Goal: Task Accomplishment & Management: Manage account settings

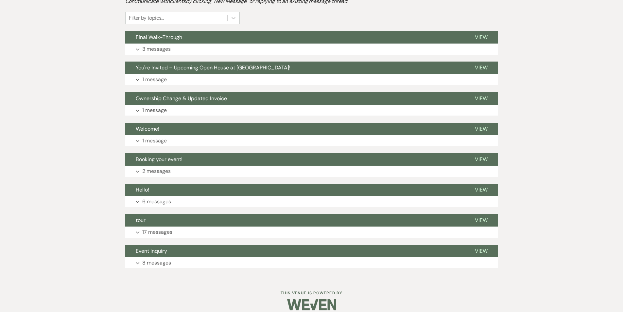
scroll to position [164, 0]
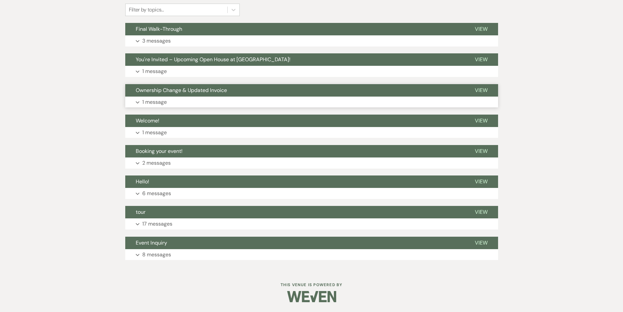
click at [158, 102] on p "1 message" at bounding box center [154, 102] width 25 height 9
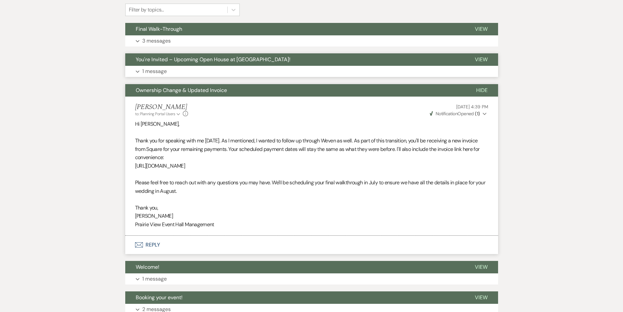
click at [156, 71] on p "1 message" at bounding box center [154, 71] width 25 height 9
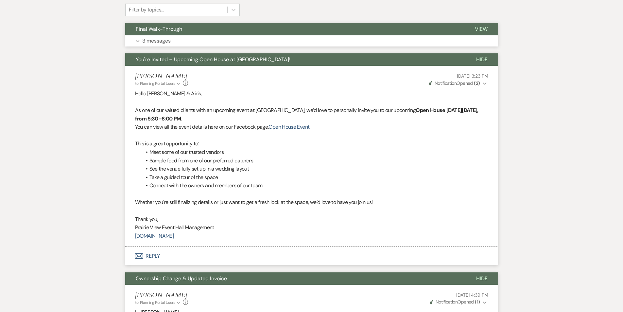
click at [162, 44] on p "3 messages" at bounding box center [156, 41] width 28 height 9
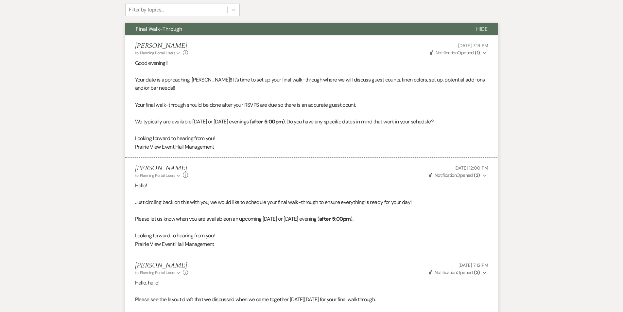
scroll to position [0, 0]
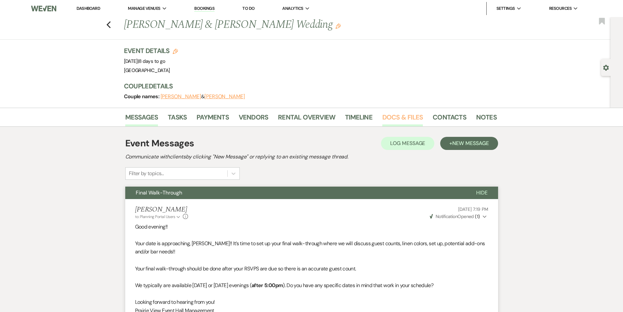
click at [394, 120] on link "Docs & Files" at bounding box center [402, 119] width 41 height 14
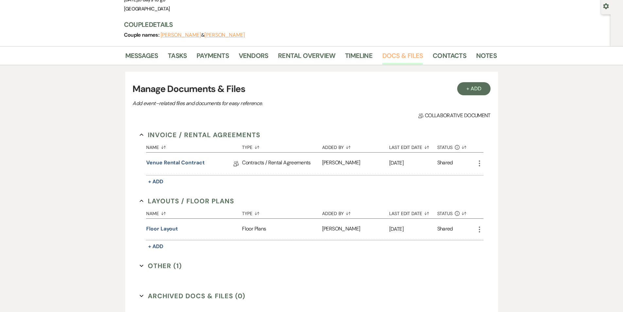
scroll to position [98, 0]
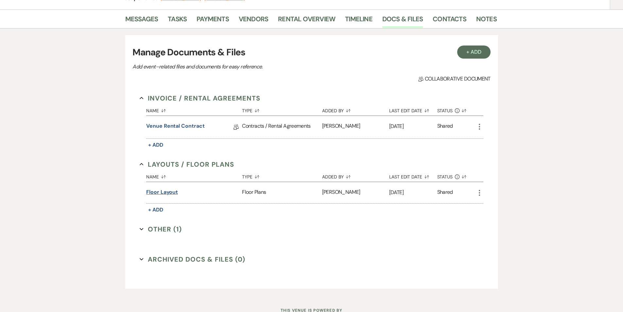
click at [159, 192] on button "Floor Layout" at bounding box center [162, 192] width 32 height 8
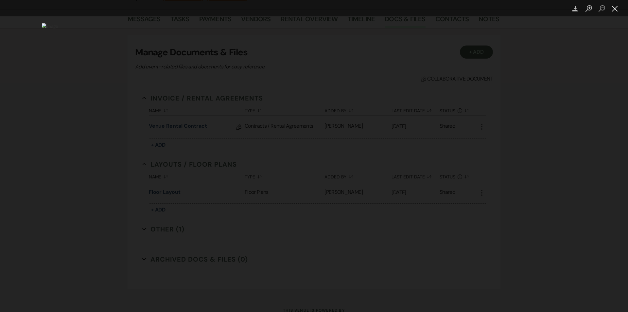
click at [613, 6] on button "Close lightbox" at bounding box center [614, 8] width 13 height 11
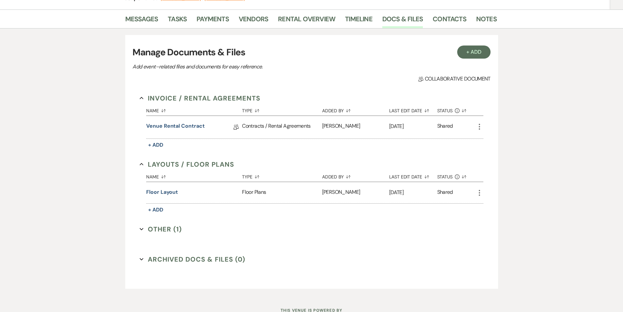
scroll to position [33, 0]
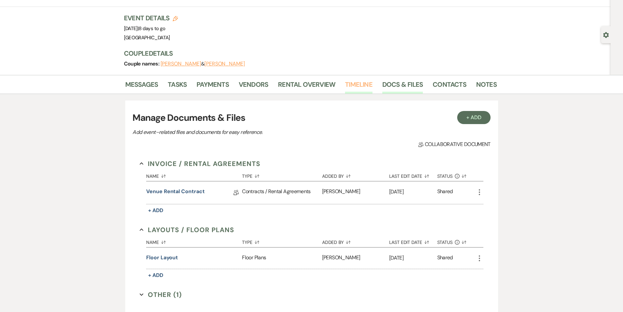
click at [364, 85] on link "Timeline" at bounding box center [358, 86] width 27 height 14
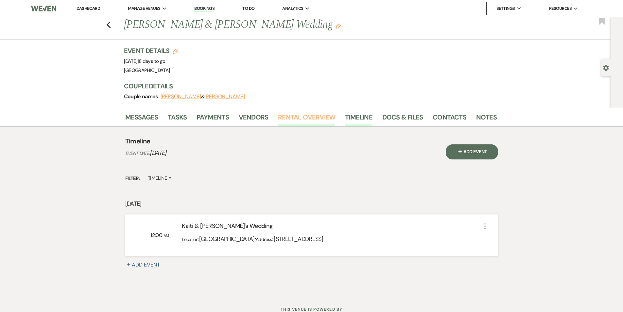
click at [286, 112] on link "Rental Overview" at bounding box center [306, 119] width 57 height 14
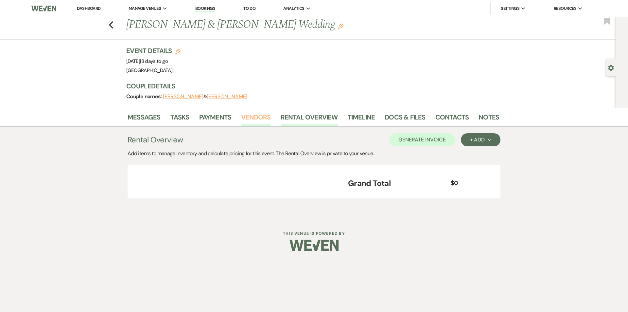
click at [253, 123] on link "Vendors" at bounding box center [255, 119] width 29 height 14
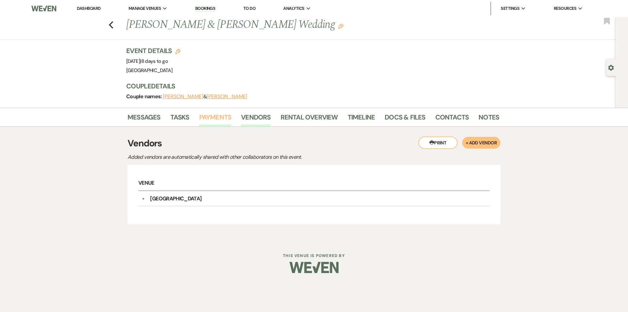
click at [219, 122] on link "Payments" at bounding box center [215, 119] width 32 height 14
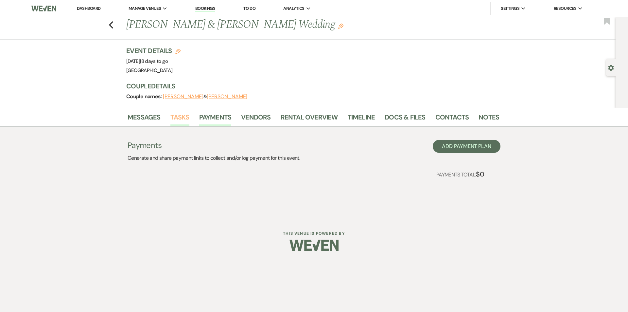
click at [187, 119] on link "Tasks" at bounding box center [179, 119] width 19 height 14
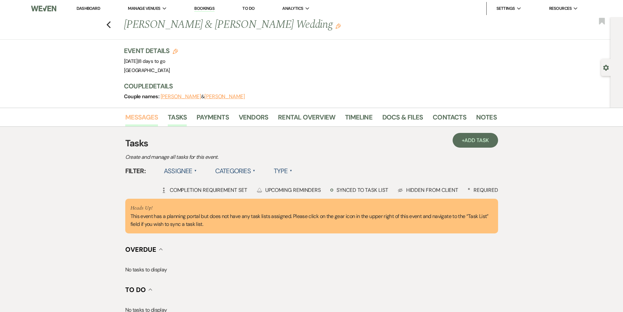
click at [148, 114] on link "Messages" at bounding box center [141, 119] width 33 height 14
